Goal: Feedback & Contribution: Contribute content

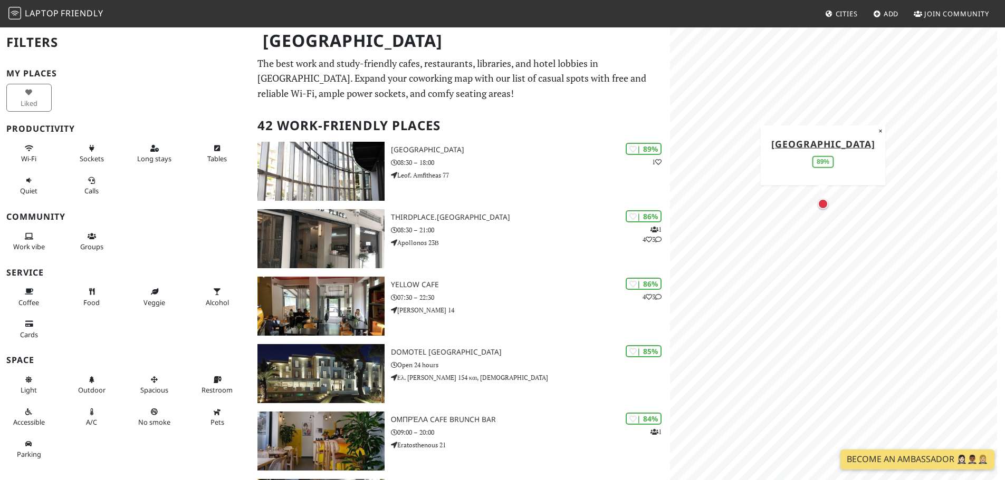
click at [821, 204] on div "Map marker" at bounding box center [823, 204] width 11 height 11
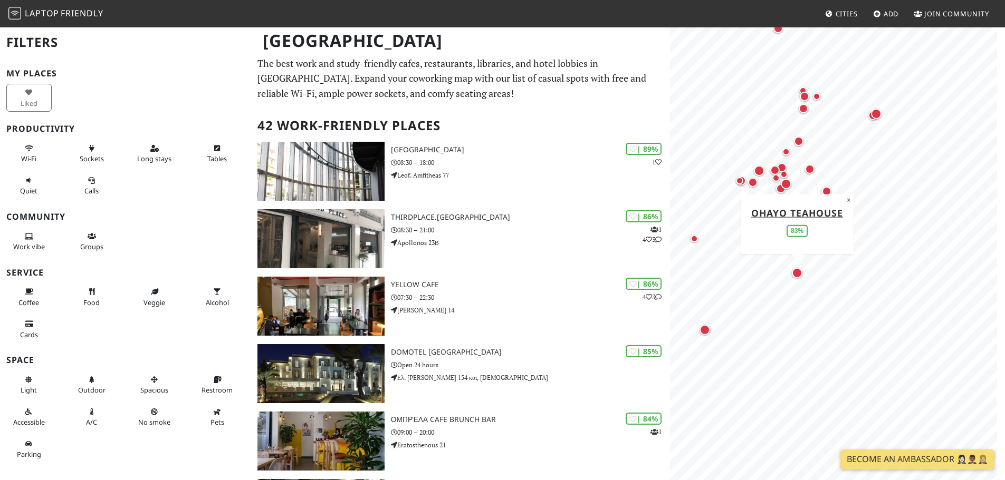
click at [795, 274] on div "Map marker" at bounding box center [797, 273] width 11 height 11
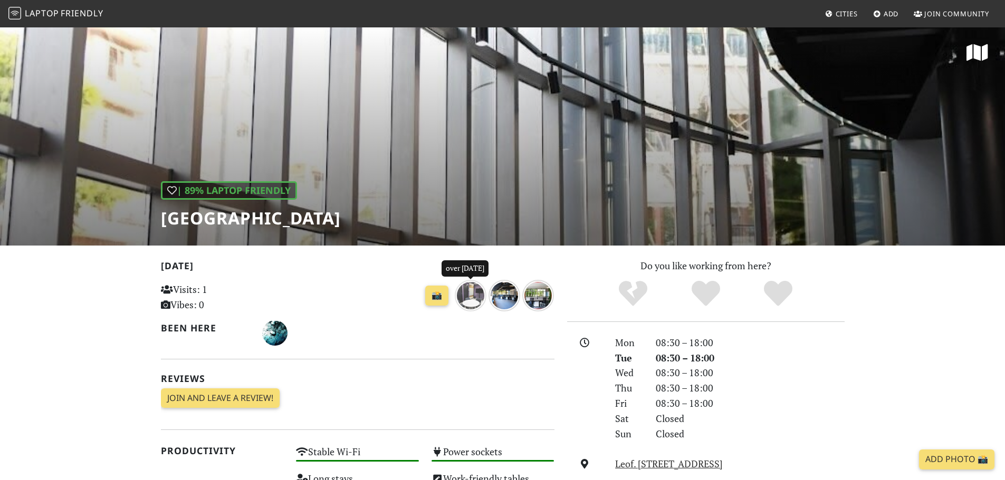
click at [469, 294] on img "over 1 year ago" at bounding box center [471, 296] width 32 height 32
drag, startPoint x: 158, startPoint y: 219, endPoint x: 281, endPoint y: 222, distance: 122.9
click at [281, 222] on div "| 89% Laptop Friendly Red Center" at bounding box center [502, 135] width 1005 height 219
copy h1 "[GEOGRAPHIC_DATA]"
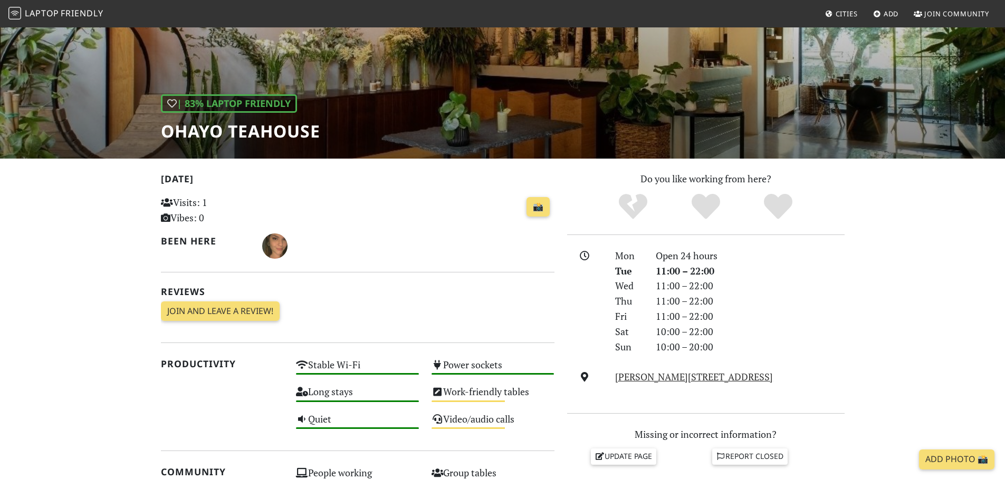
scroll to position [105, 0]
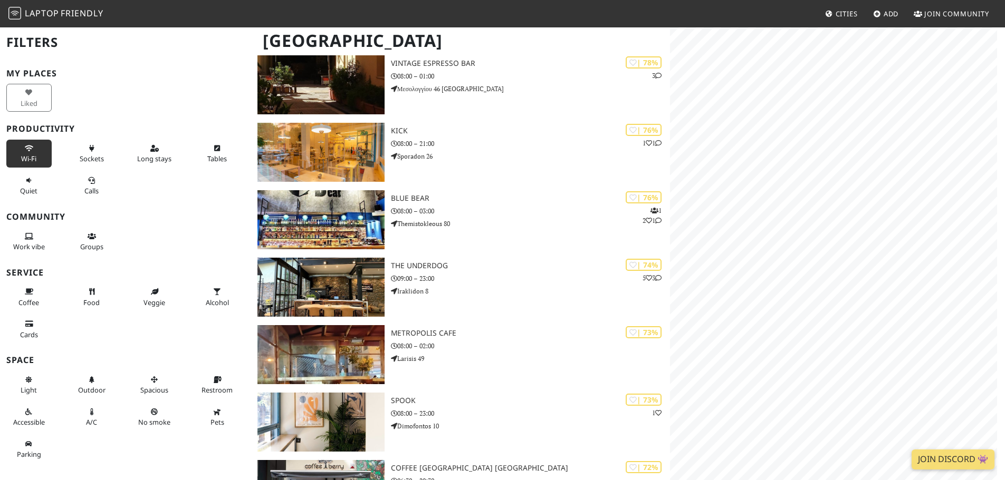
scroll to position [686, 0]
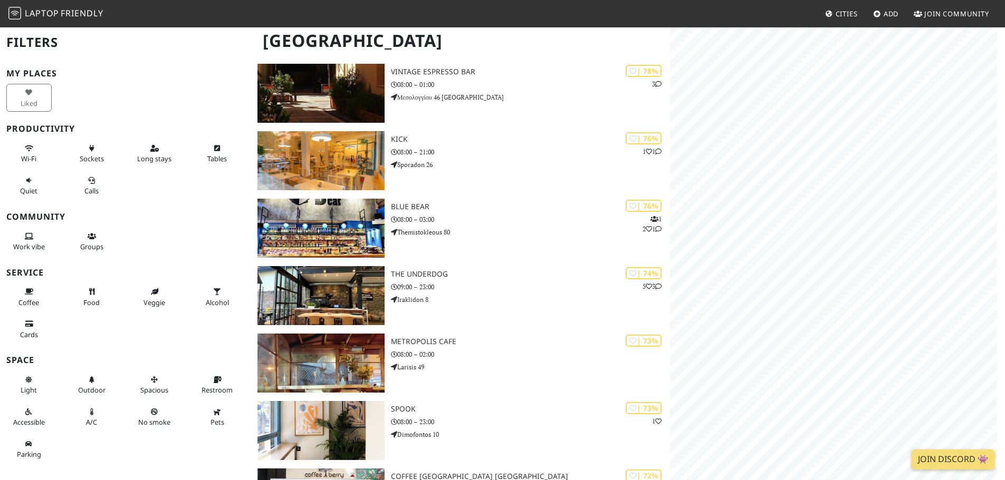
click at [59, 8] on span "Laptop Friendly" at bounding box center [55, 13] width 95 height 12
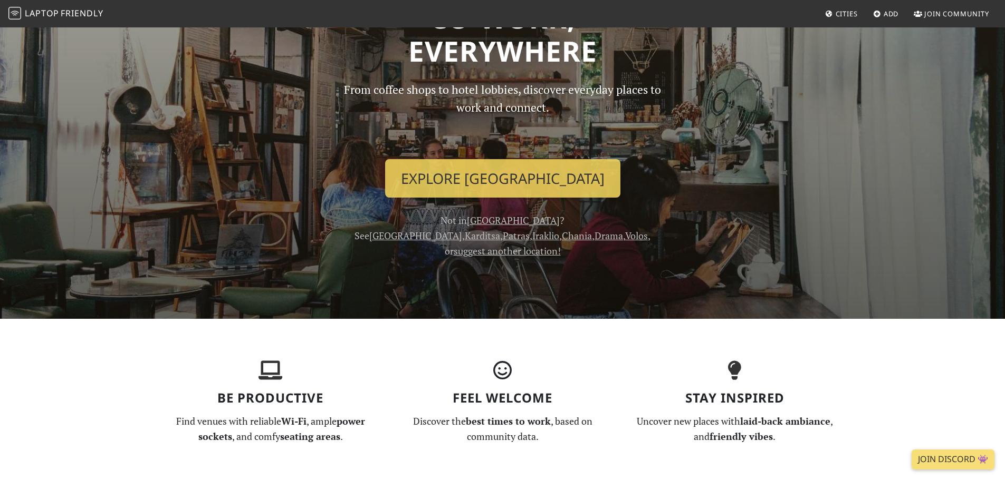
scroll to position [105, 0]
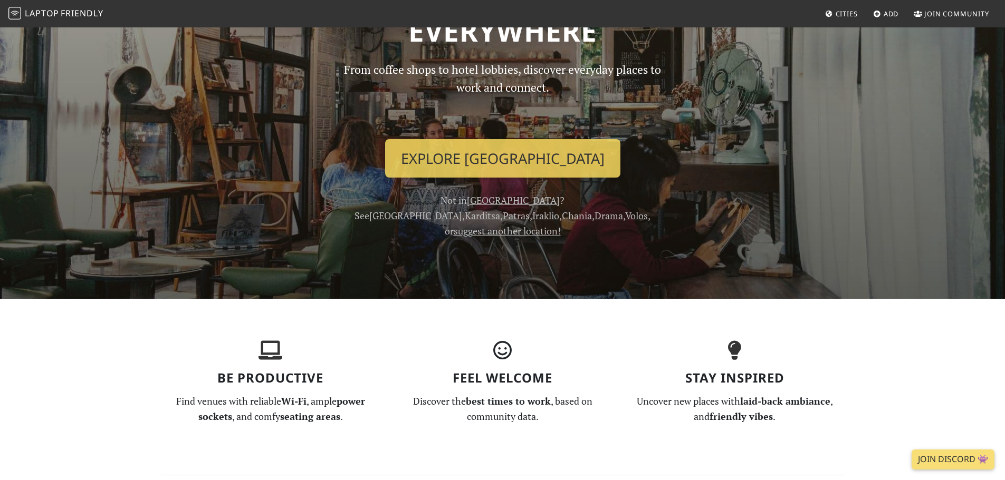
click at [527, 225] on link "suggest another location!" at bounding box center [507, 231] width 107 height 13
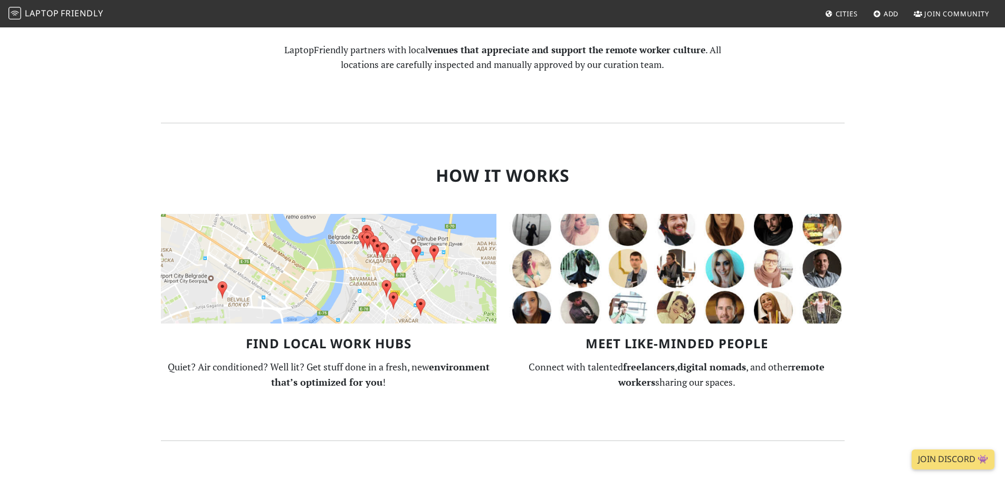
scroll to position [580, 0]
drag, startPoint x: 246, startPoint y: 330, endPoint x: 438, endPoint y: 329, distance: 192.0
click at [438, 337] on h3 "Find Local Work Hubs" at bounding box center [328, 344] width 335 height 15
copy h3 "Find Local Work Hubs"
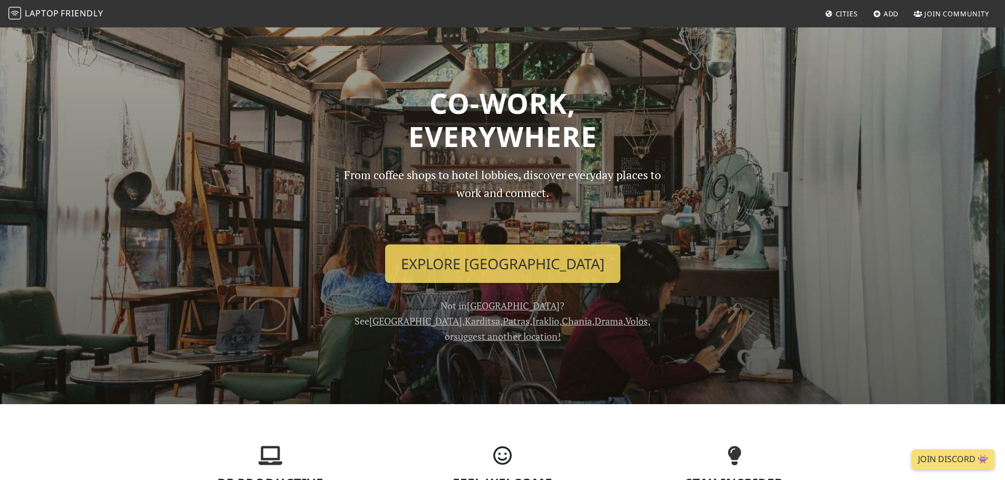
scroll to position [0, 0]
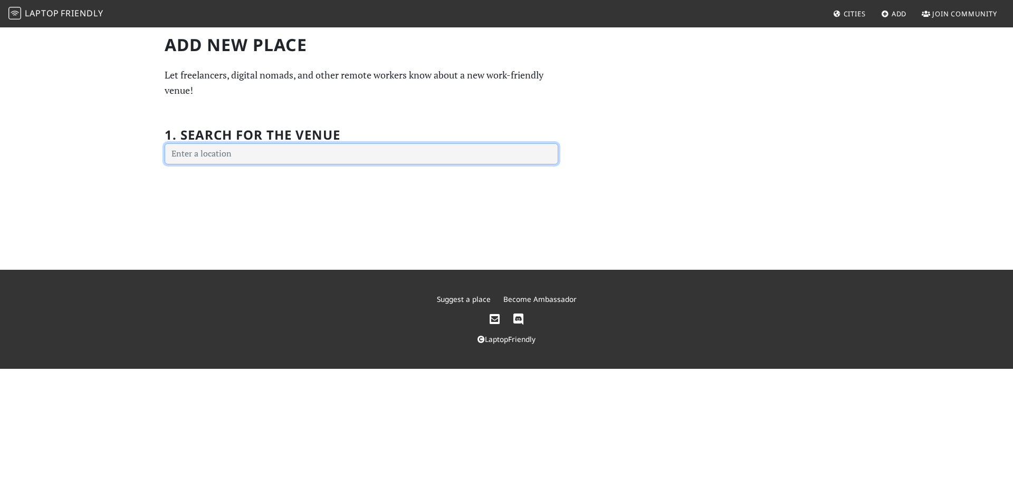
click at [396, 155] on input "text" at bounding box center [361, 153] width 393 height 21
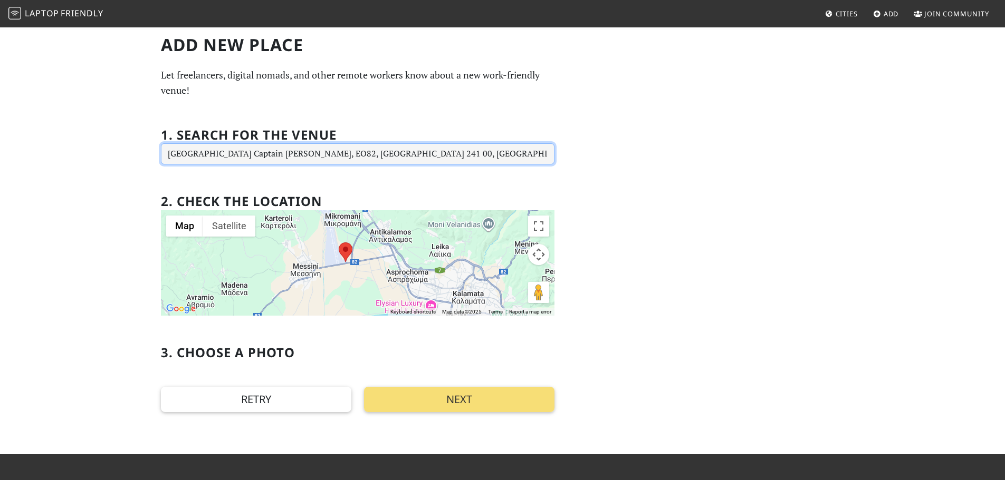
type input "Kalamata International Airport Captain Vasilis Konstantakopoulos, EO82, Kalamat…"
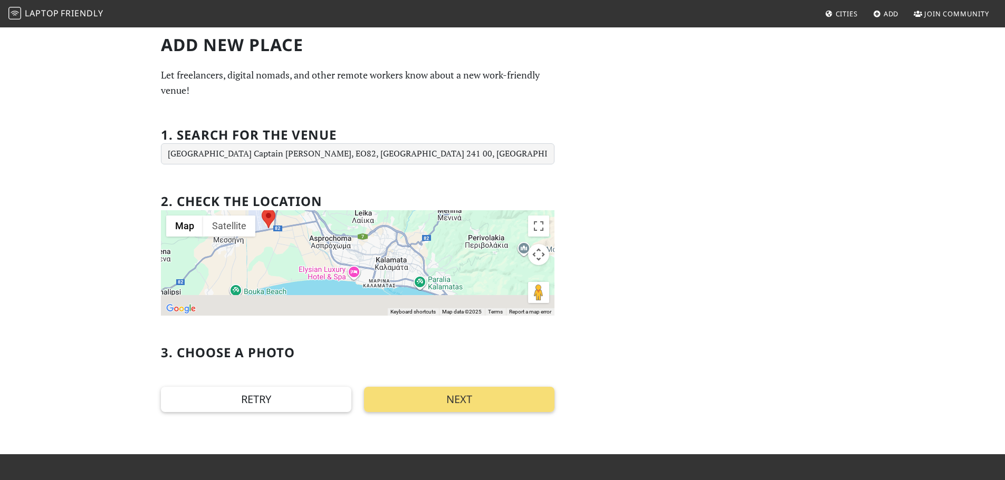
drag, startPoint x: 441, startPoint y: 270, endPoint x: 333, endPoint y: 229, distance: 114.8
click at [338, 223] on div at bounding box center [357, 262] width 393 height 105
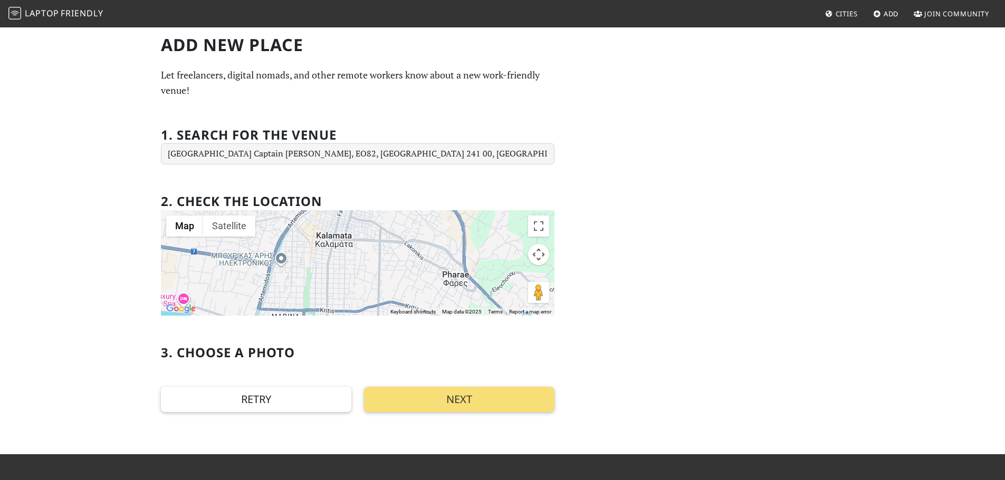
drag, startPoint x: 363, startPoint y: 234, endPoint x: 333, endPoint y: 257, distance: 38.1
click at [338, 281] on div at bounding box center [357, 262] width 393 height 105
click at [332, 244] on div at bounding box center [357, 262] width 393 height 105
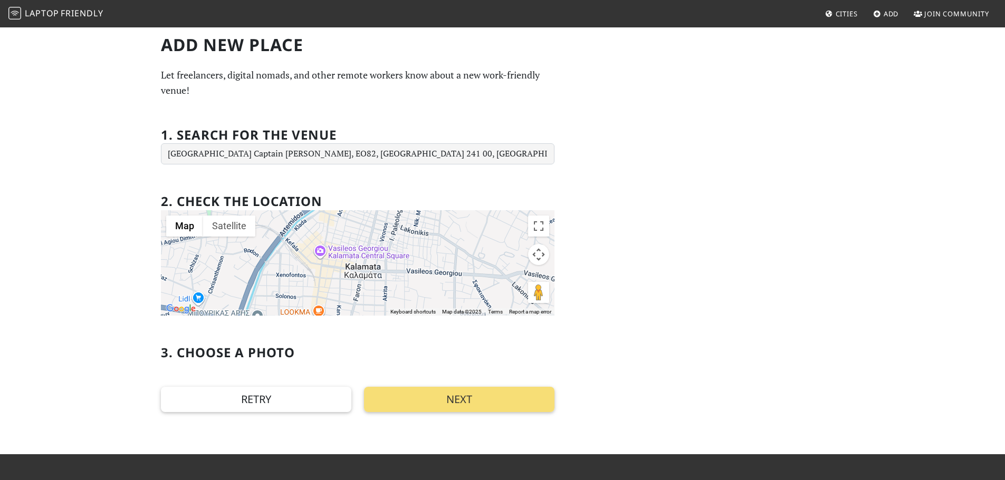
drag, startPoint x: 344, startPoint y: 263, endPoint x: 361, endPoint y: 284, distance: 26.9
click at [361, 284] on div at bounding box center [357, 262] width 393 height 105
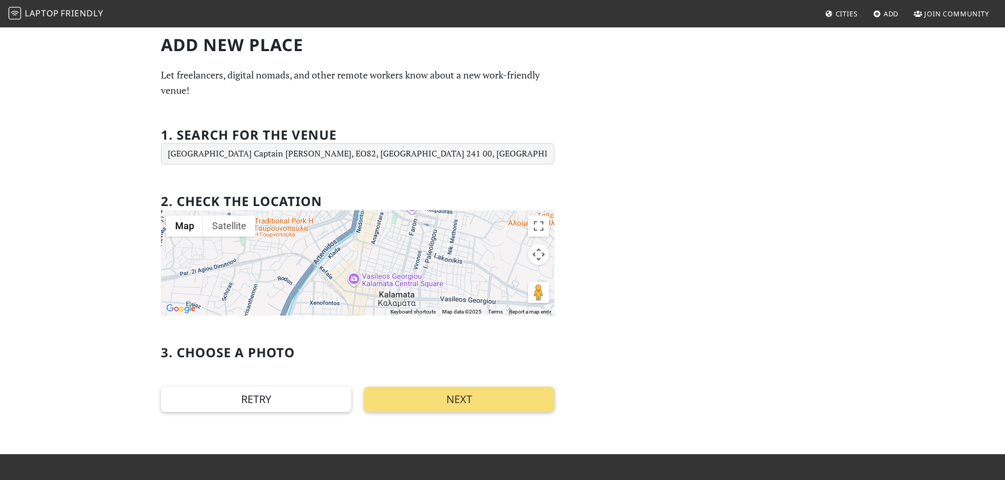
drag, startPoint x: 363, startPoint y: 264, endPoint x: 362, endPoint y: 285, distance: 21.7
click at [362, 292] on div at bounding box center [357, 262] width 393 height 105
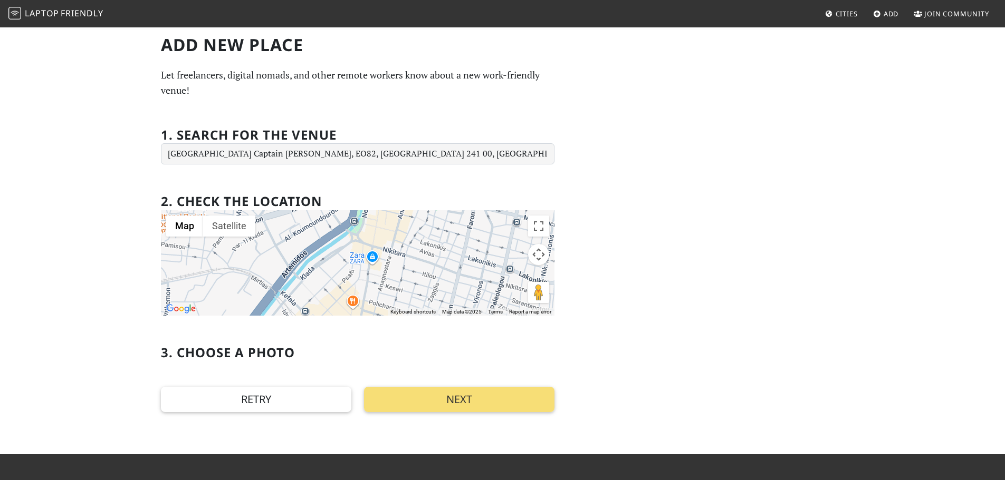
drag, startPoint x: 365, startPoint y: 261, endPoint x: 368, endPoint y: 280, distance: 19.2
click at [368, 280] on div at bounding box center [357, 262] width 393 height 105
click at [370, 248] on div at bounding box center [357, 262] width 393 height 105
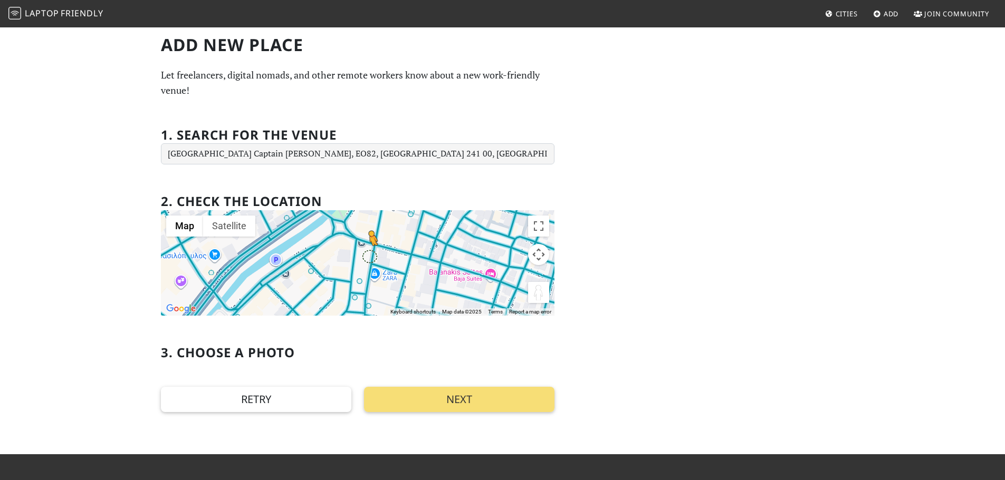
drag, startPoint x: 537, startPoint y: 294, endPoint x: 369, endPoint y: 256, distance: 172.9
click at [369, 256] on div "To activate drag with keyboard, press Alt + Enter. Once in keyboard drag state,…" at bounding box center [357, 262] width 393 height 105
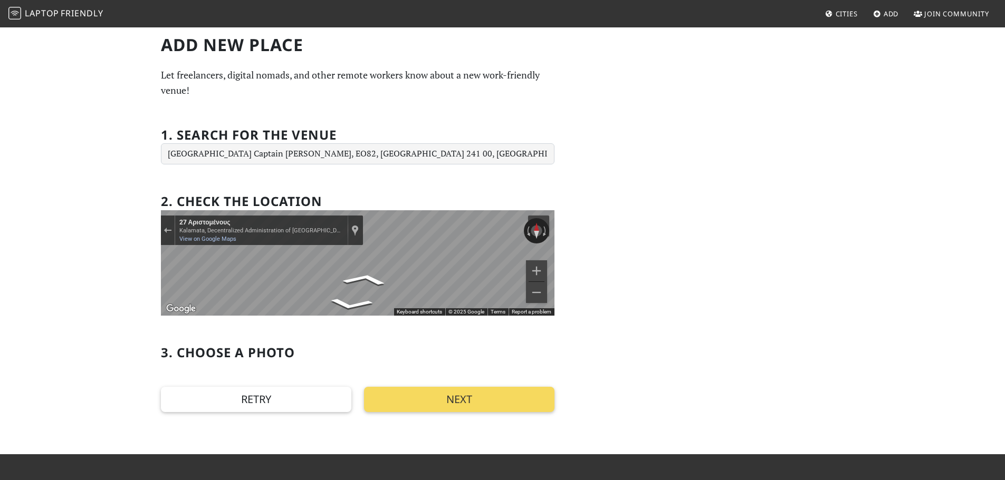
click at [454, 395] on button "Next" at bounding box center [459, 399] width 190 height 25
